Goal: Transaction & Acquisition: Purchase product/service

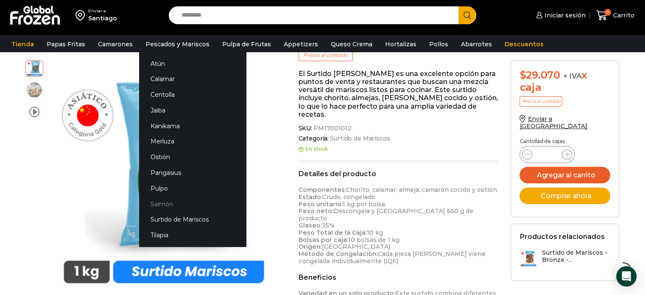
click at [159, 205] on link "Salmón" at bounding box center [192, 204] width 107 height 16
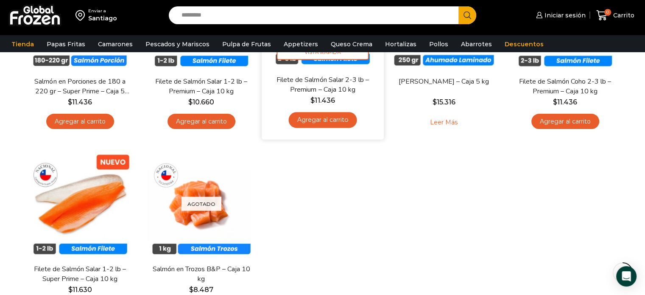
scroll to position [85, 0]
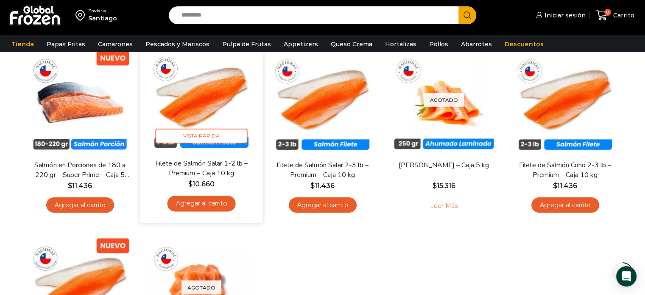
click at [197, 102] on img at bounding box center [201, 96] width 109 height 109
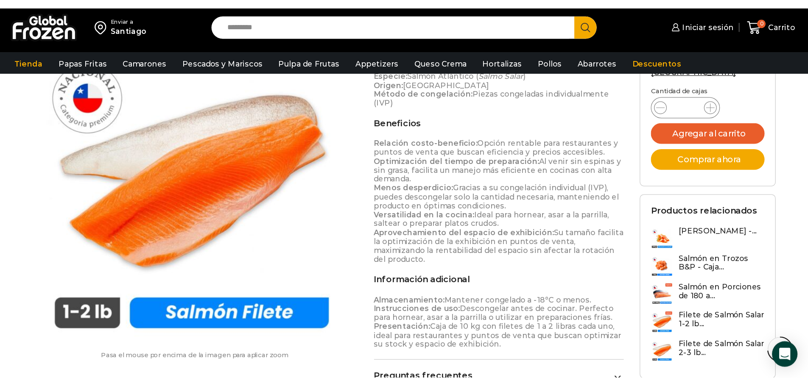
scroll to position [425, 0]
